Goal: Find specific page/section: Find specific page/section

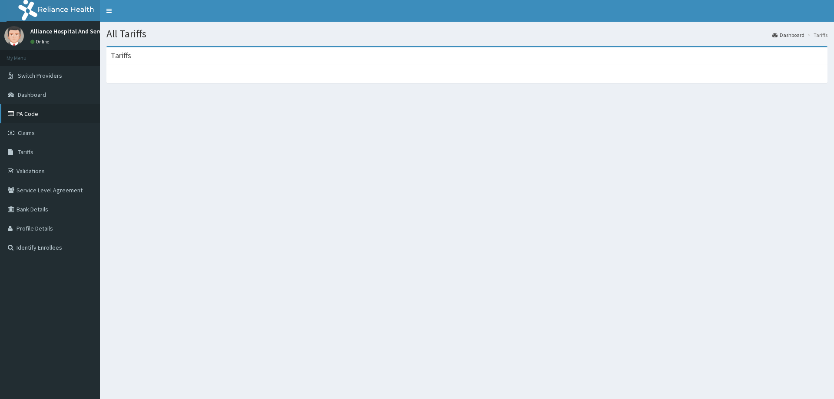
click at [50, 111] on link "PA Code" at bounding box center [50, 113] width 100 height 19
drag, startPoint x: 143, startPoint y: 70, endPoint x: 202, endPoint y: 60, distance: 59.9
click at [143, 70] on div at bounding box center [466, 69] width 721 height 9
click at [135, 66] on div at bounding box center [466, 69] width 721 height 9
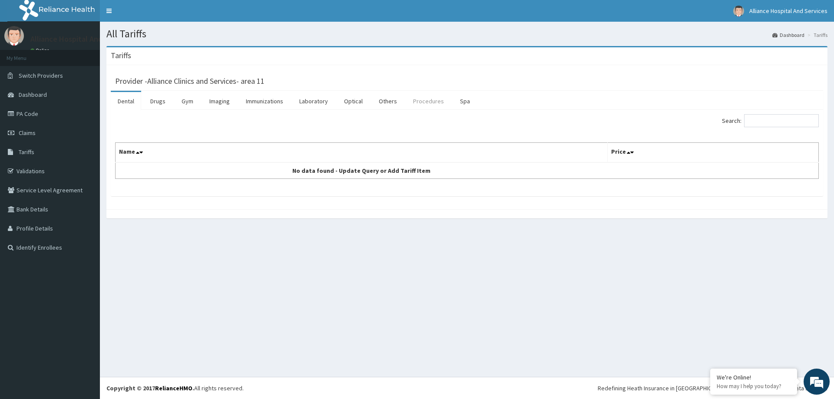
click at [425, 100] on link "Procedures" at bounding box center [428, 101] width 45 height 18
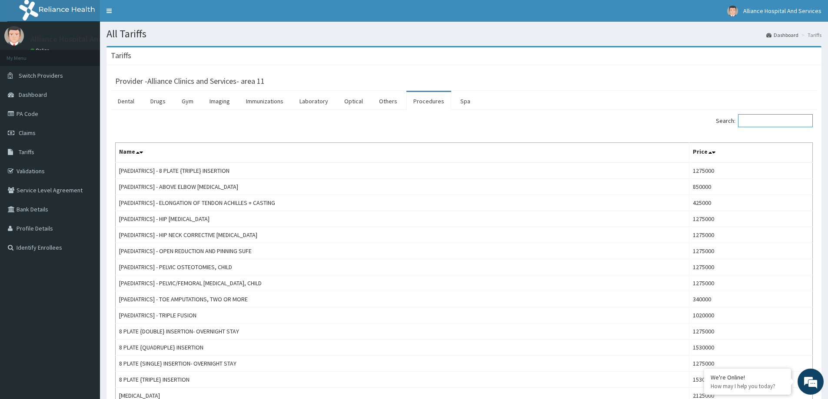
click at [751, 122] on input "Search:" at bounding box center [775, 120] width 75 height 13
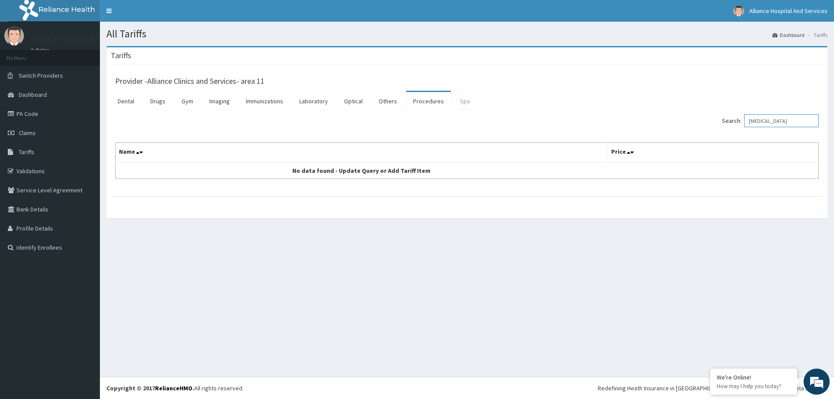
type input "[MEDICAL_DATA]"
click at [463, 98] on link "Spa" at bounding box center [465, 101] width 24 height 18
click at [426, 103] on link "Procedures" at bounding box center [428, 101] width 45 height 18
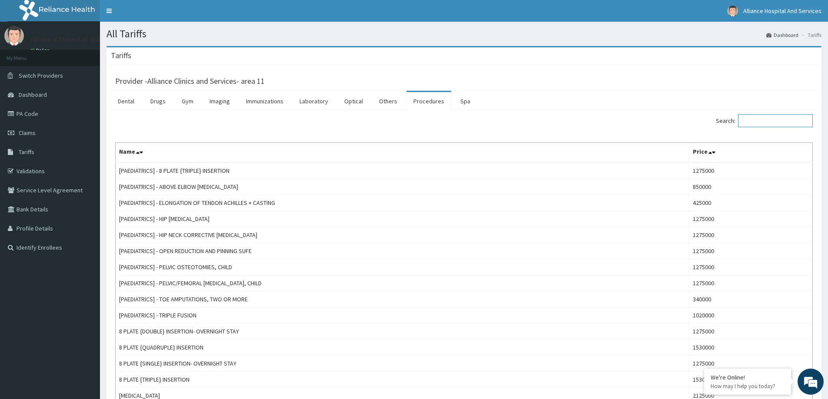
click at [753, 122] on input "Search:" at bounding box center [775, 120] width 75 height 13
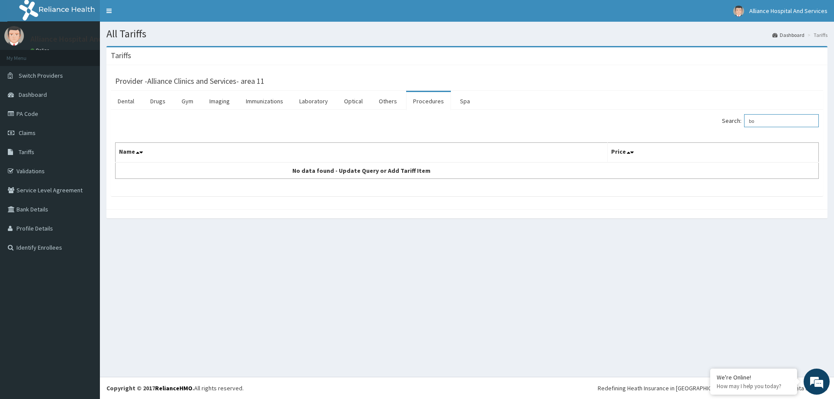
type input "b"
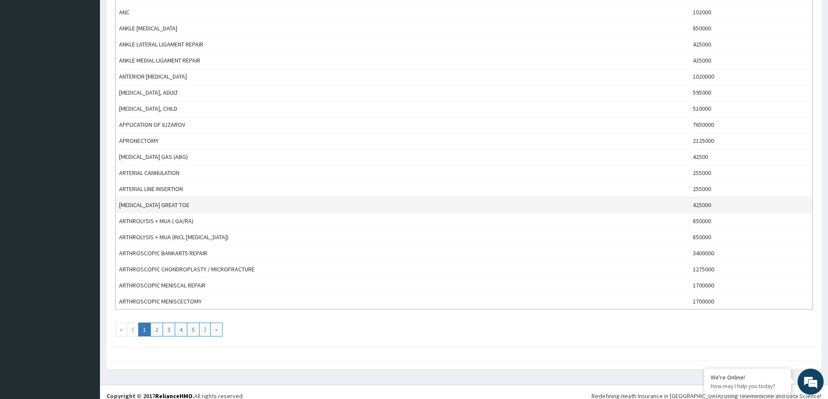
scroll to position [665, 0]
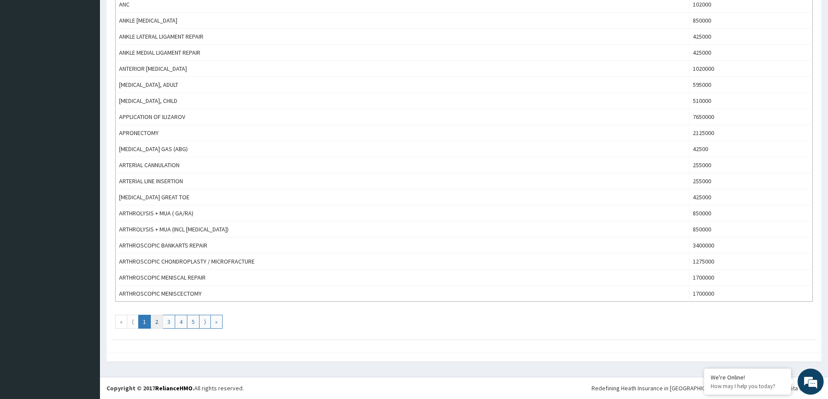
click at [160, 322] on link "2" at bounding box center [156, 322] width 13 height 14
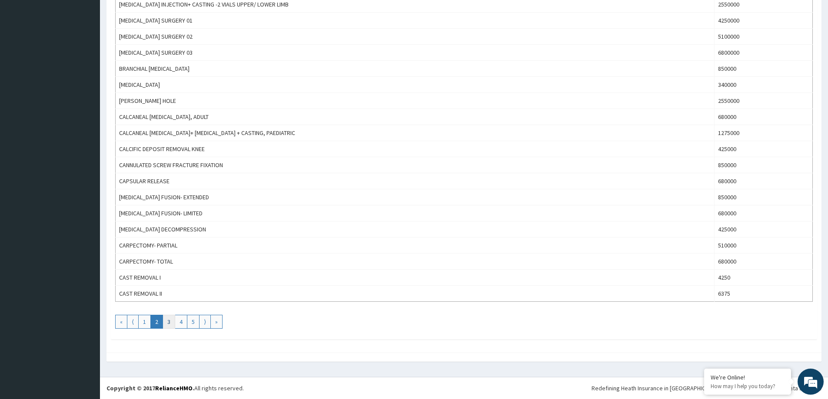
click at [170, 324] on link "3" at bounding box center [169, 322] width 13 height 14
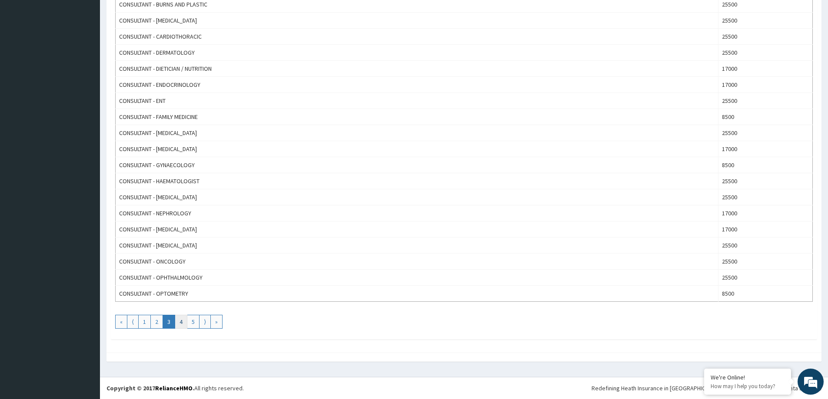
click at [185, 318] on link "4" at bounding box center [181, 322] width 13 height 14
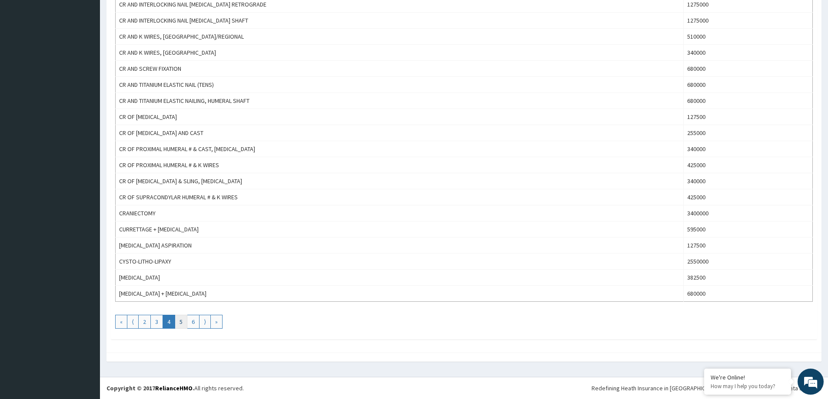
click at [179, 321] on link "5" at bounding box center [181, 322] width 13 height 14
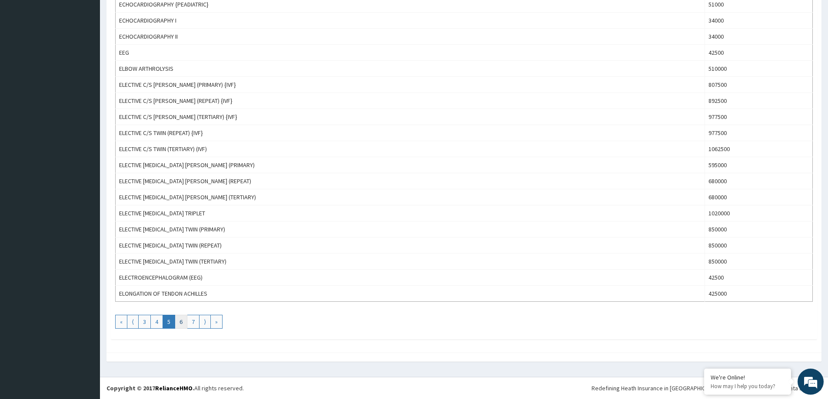
click at [179, 322] on link "6" at bounding box center [181, 322] width 13 height 14
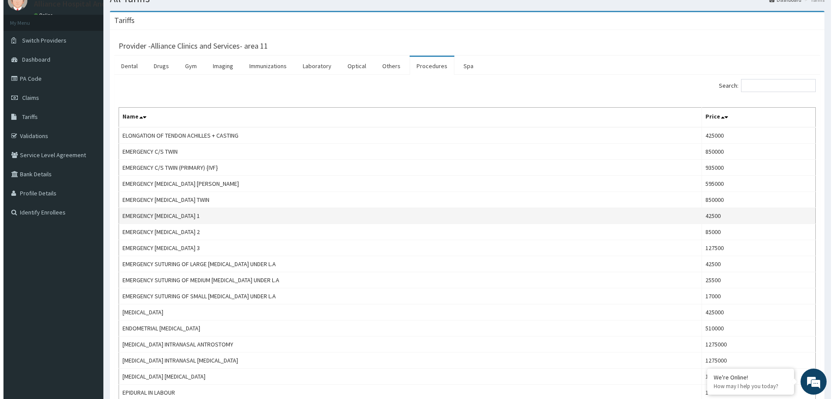
scroll to position [0, 0]
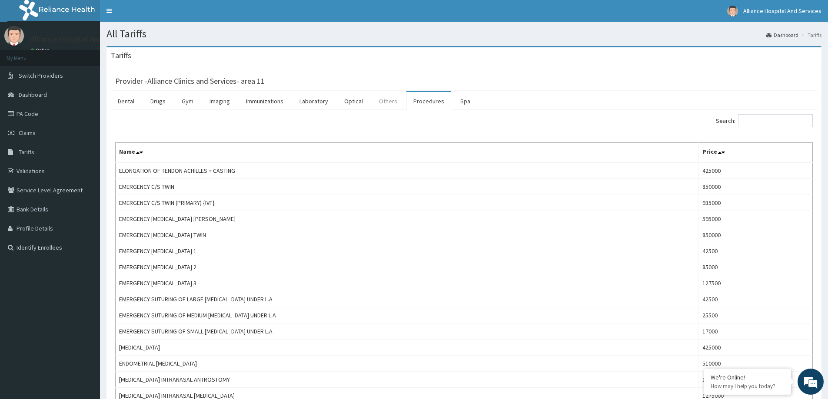
click at [384, 102] on link "Others" at bounding box center [388, 101] width 32 height 18
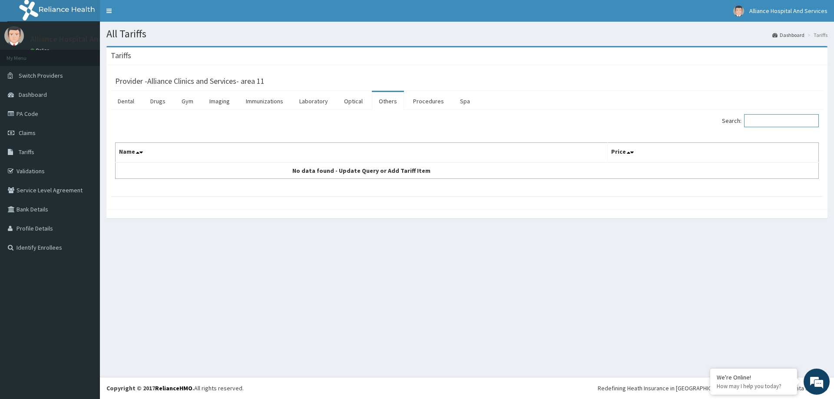
click at [758, 120] on input "Search:" at bounding box center [781, 120] width 75 height 13
type input "bowel"
click at [353, 100] on link "Optical" at bounding box center [353, 101] width 33 height 18
click at [319, 100] on link "Laboratory" at bounding box center [313, 101] width 43 height 18
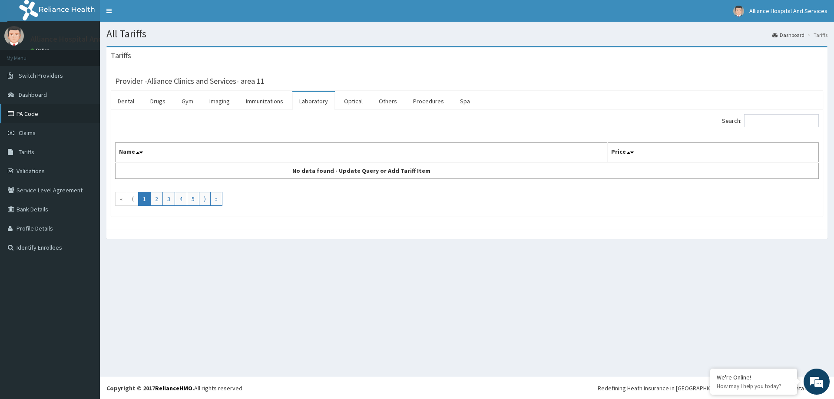
click at [22, 112] on link "PA Code" at bounding box center [50, 113] width 100 height 19
